Goal: Task Accomplishment & Management: Manage account settings

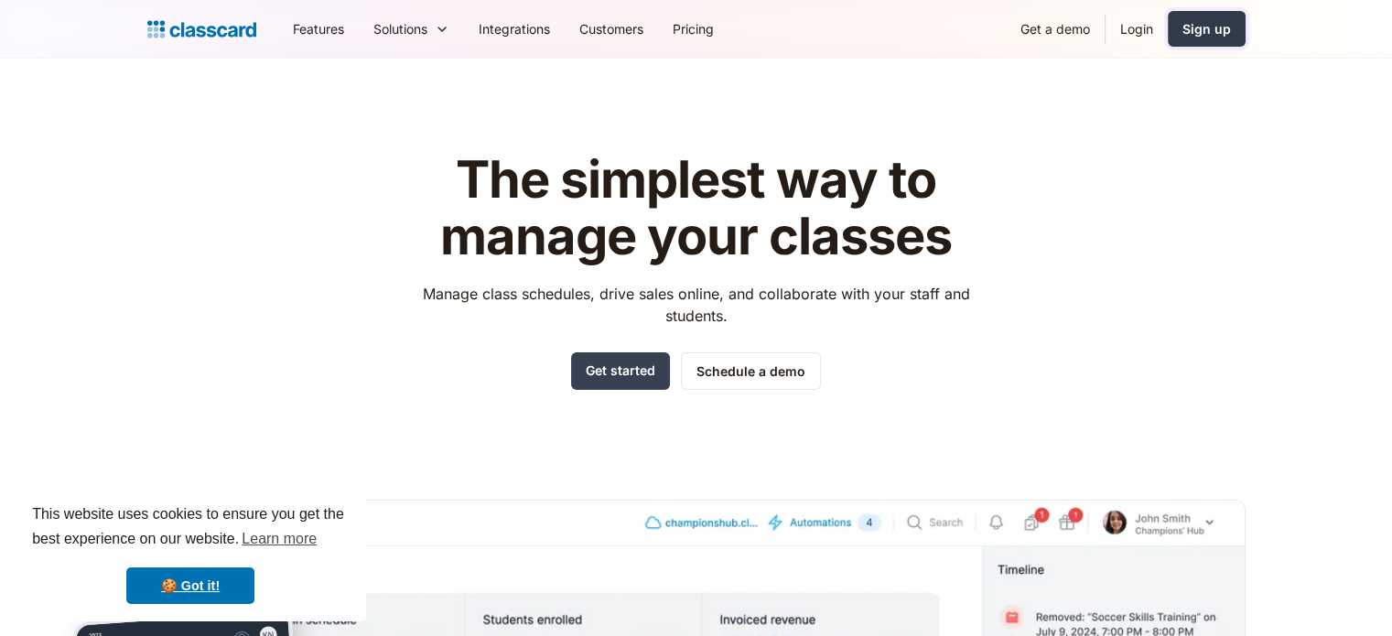
click at [1212, 21] on div "Sign up" at bounding box center [1206, 28] width 48 height 19
click at [1139, 24] on link "Login" at bounding box center [1136, 28] width 62 height 41
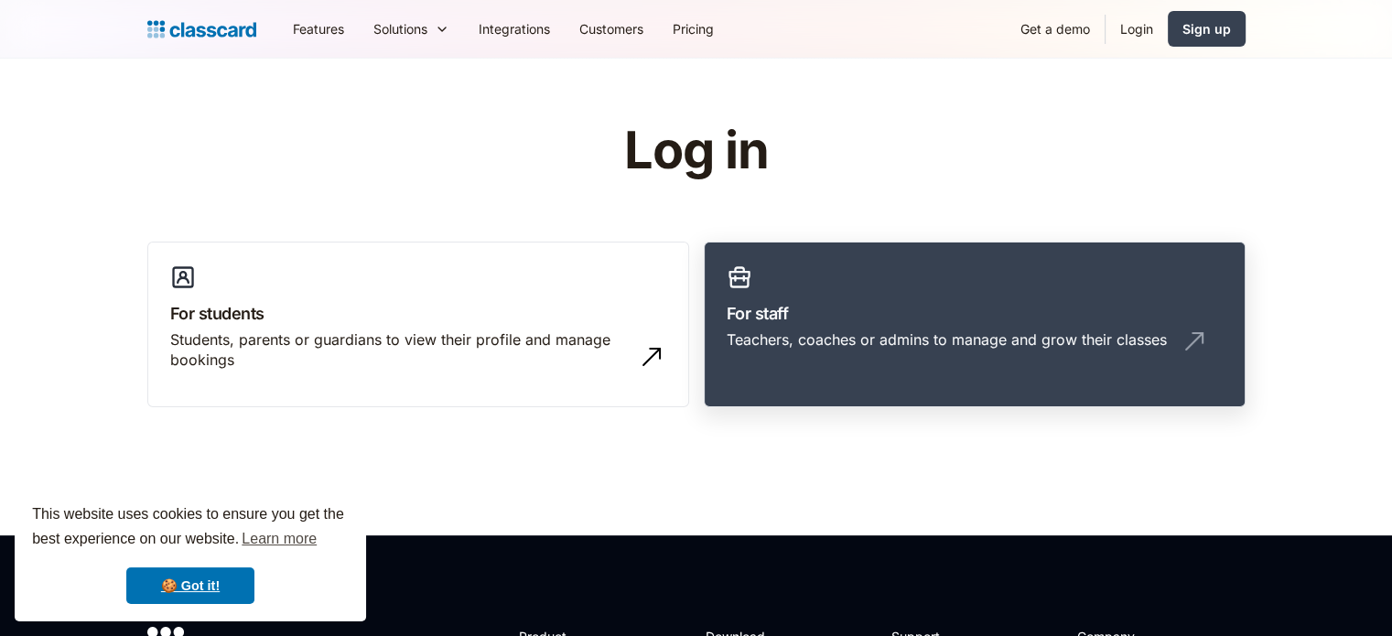
click at [846, 314] on h3 "For staff" at bounding box center [975, 313] width 496 height 25
